Goal: Communication & Community: Answer question/provide support

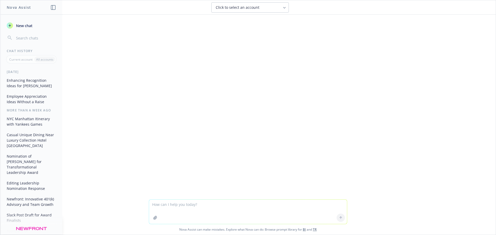
click at [160, 207] on textarea at bounding box center [248, 212] width 198 height 24
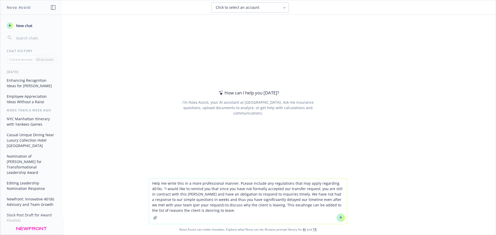
type textarea "Help me write this in a more professional manner. PLease include any regulation…"
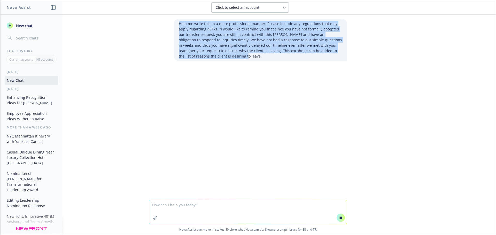
drag, startPoint x: 209, startPoint y: 56, endPoint x: 172, endPoint y: 17, distance: 53.7
click at [172, 17] on div "Help me write this in a more professional manner. PLease include any regulation…" at bounding box center [247, 107] width 495 height 185
copy p "Help me write this in a more professional manner. PLease include any regulation…"
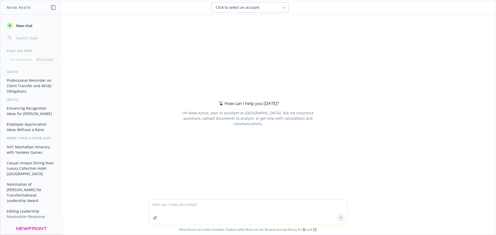
click at [165, 206] on textarea at bounding box center [248, 212] width 198 height 24
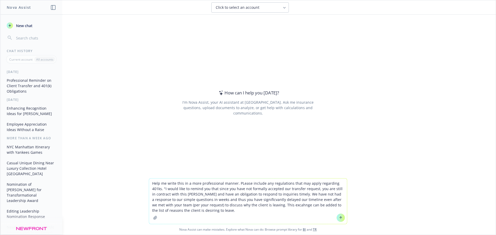
type textarea "Help me write this in a more professional manner. PLease include any regulation…"
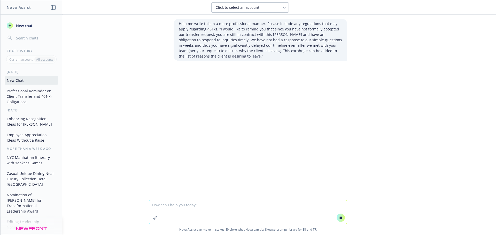
click at [253, 11] on button "Click to select an account" at bounding box center [249, 7] width 77 height 10
